Goal: Use online tool/utility: Utilize a website feature to perform a specific function

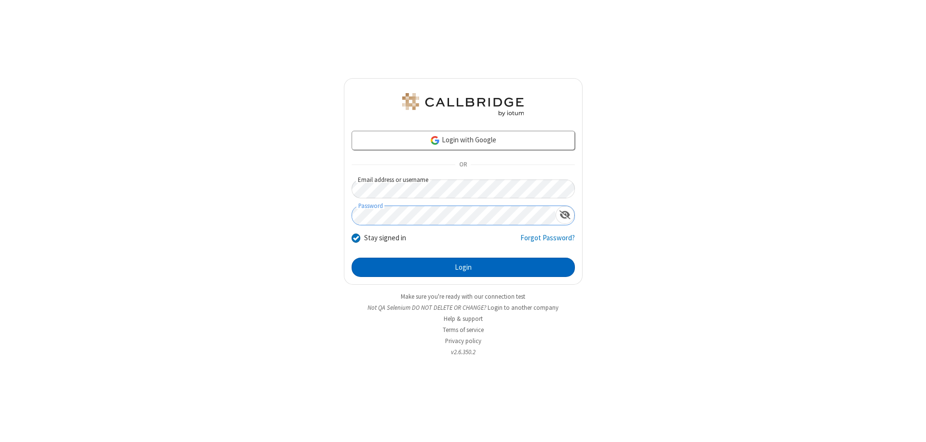
click at [463, 267] on button "Login" at bounding box center [462, 266] width 223 height 19
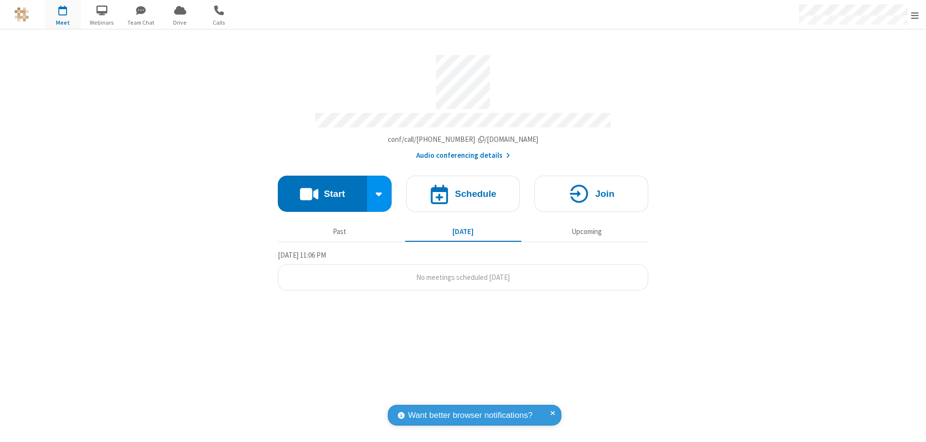
click at [322, 189] on button "Start" at bounding box center [322, 193] width 89 height 36
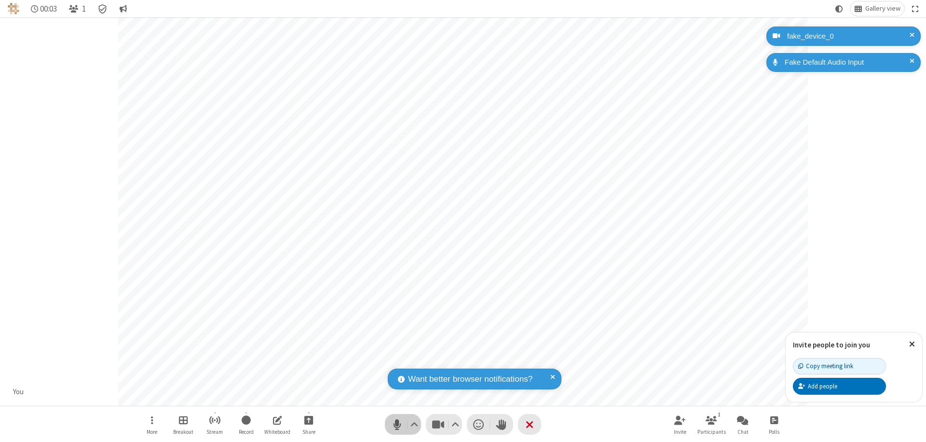
click at [397, 424] on span "Mute (⌘+Shift+A)" at bounding box center [397, 424] width 14 height 14
click at [397, 424] on span "Unmute (⌘+Shift+A)" at bounding box center [397, 424] width 14 height 14
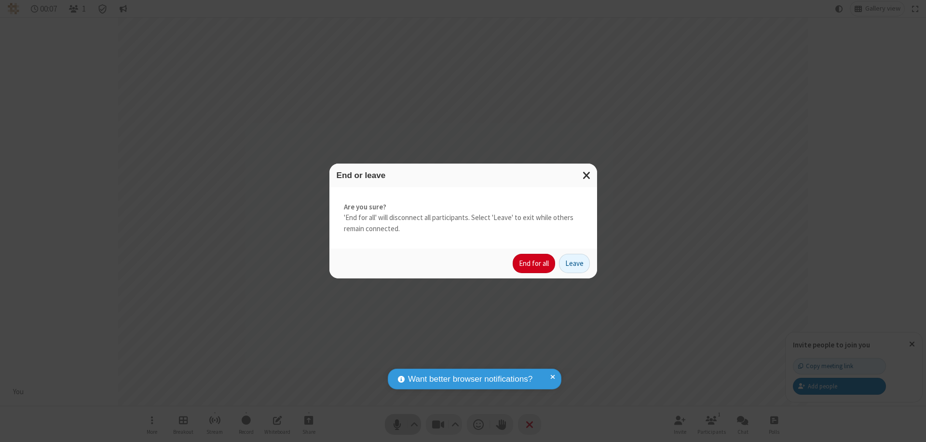
click at [534, 263] on button "End for all" at bounding box center [533, 263] width 42 height 19
